Goal: Find specific page/section: Find specific page/section

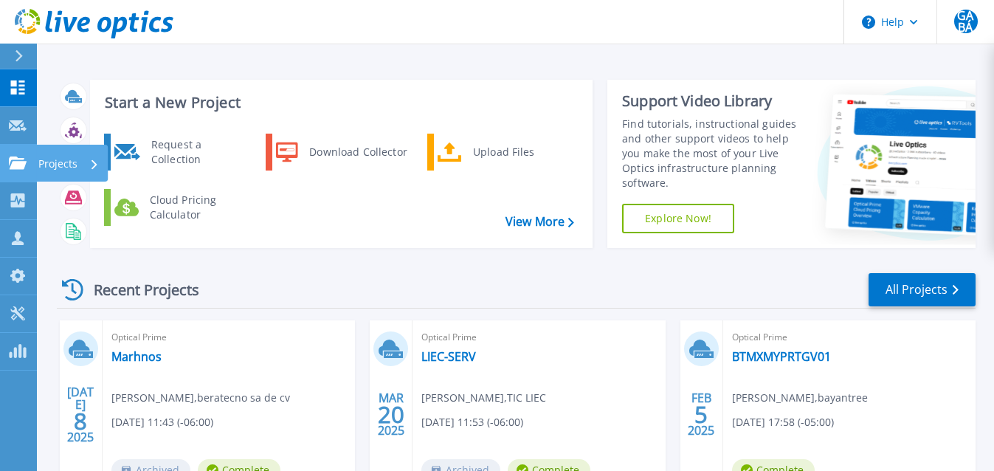
click at [22, 173] on link "Projects Projects" at bounding box center [18, 164] width 37 height 38
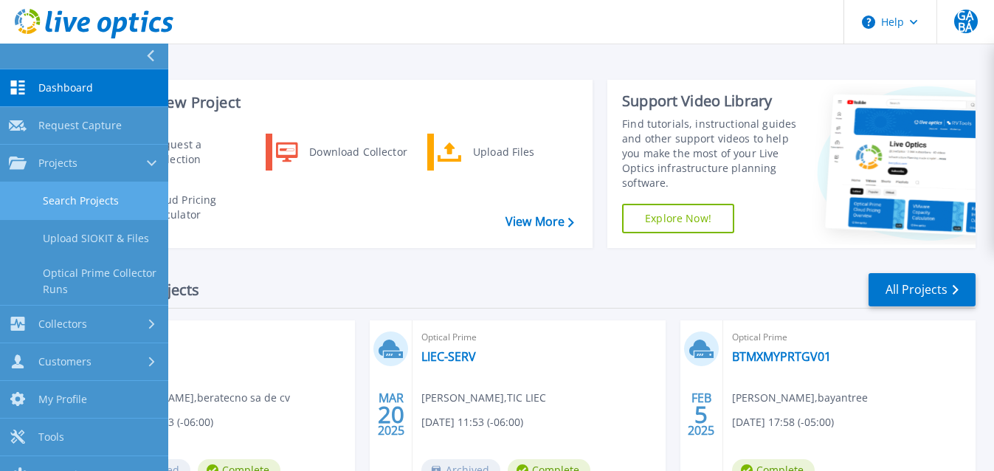
click at [74, 206] on link "Search Projects" at bounding box center [84, 201] width 168 height 38
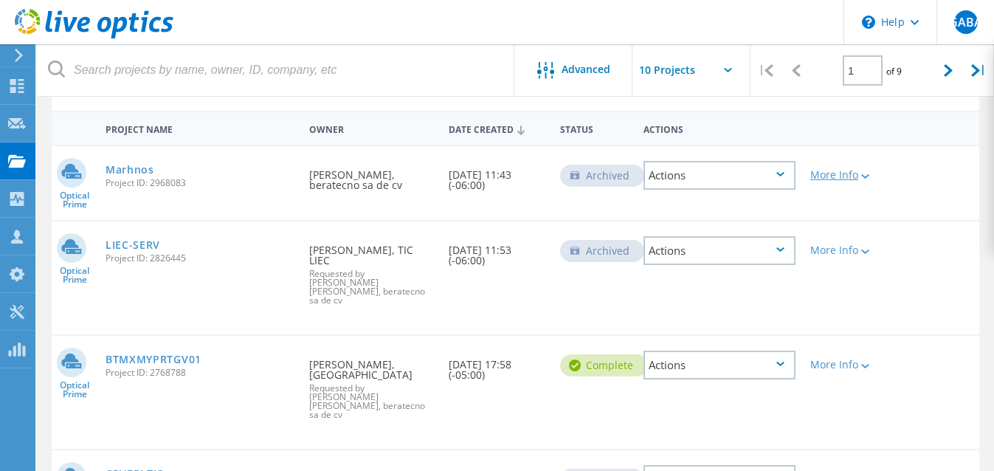
scroll to position [120, 0]
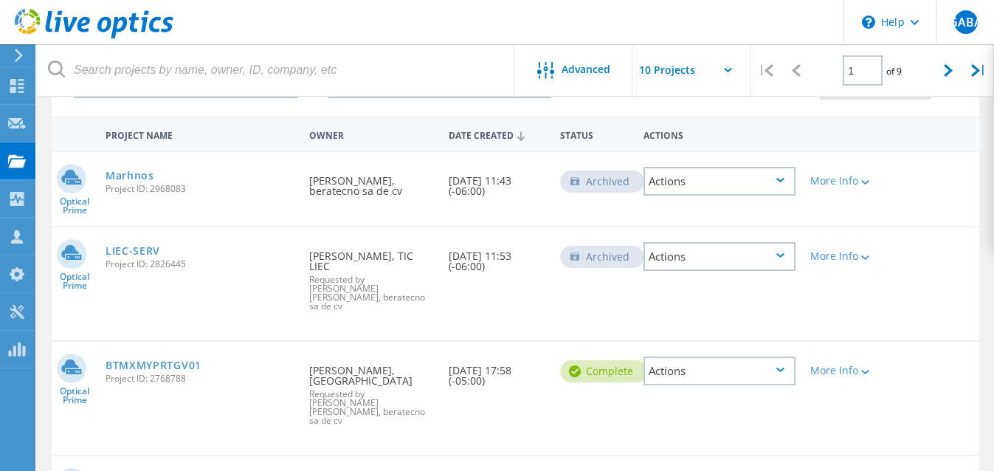
click at [788, 357] on div "Actions" at bounding box center [720, 371] width 152 height 29
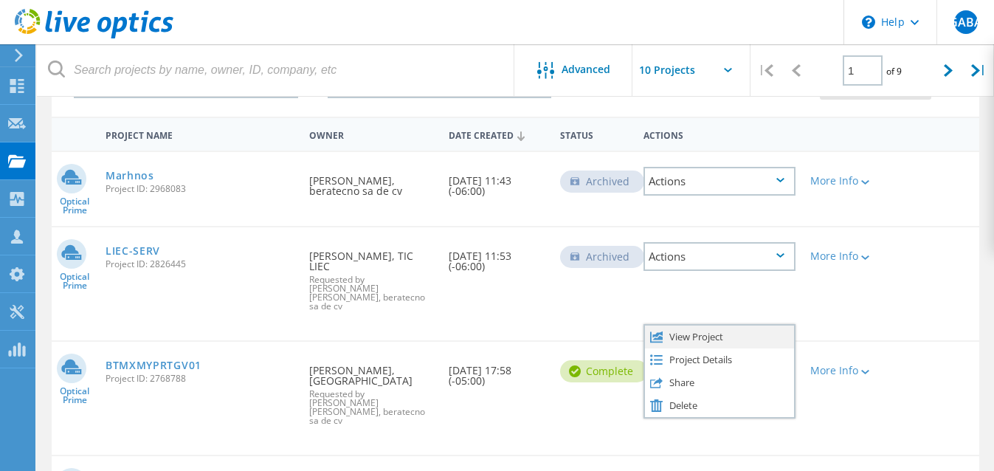
click at [736, 326] on div "View Project" at bounding box center [719, 337] width 149 height 23
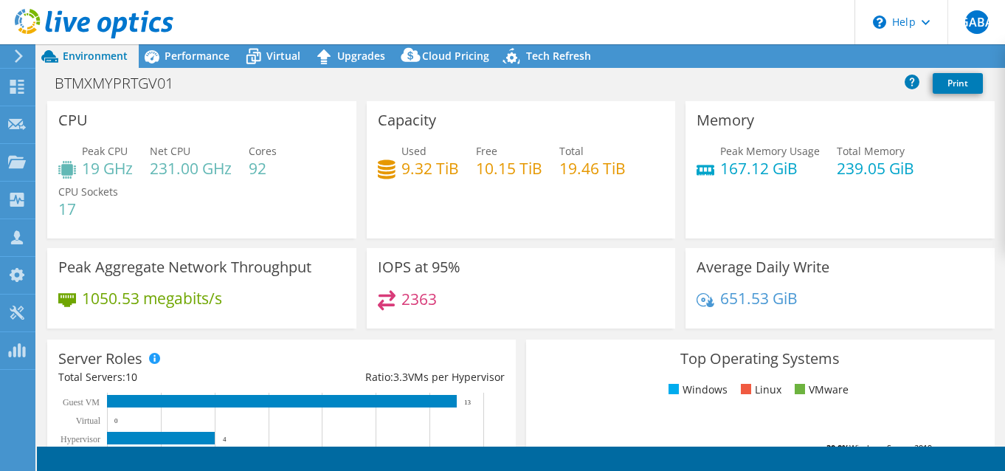
select select "USWest"
select select "USD"
radio input "true"
radio input "false"
